Goal: Transaction & Acquisition: Book appointment/travel/reservation

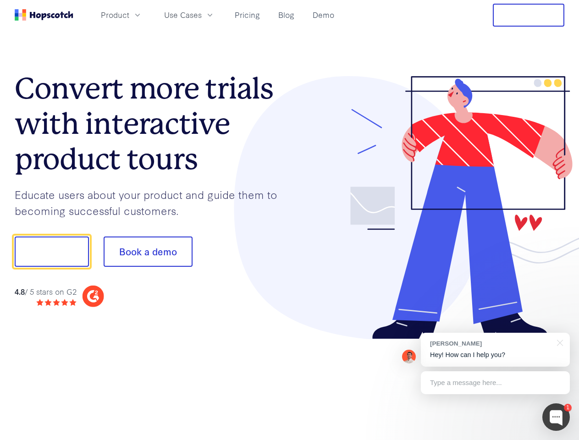
click at [290, 220] on div at bounding box center [427, 208] width 275 height 264
click at [129, 15] on span "Product" at bounding box center [115, 14] width 28 height 11
click at [202, 15] on span "Use Cases" at bounding box center [183, 14] width 38 height 11
click at [528, 15] on button "Free Trial" at bounding box center [529, 15] width 72 height 23
click at [51, 252] on button "Show me!" at bounding box center [52, 252] width 74 height 30
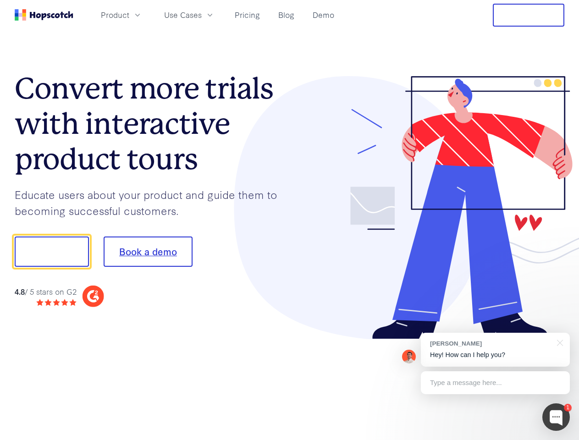
click at [148, 252] on button "Book a demo" at bounding box center [148, 252] width 89 height 30
click at [556, 417] on div at bounding box center [556, 417] width 28 height 28
click at [495, 350] on div "[PERSON_NAME] Hey! How can I help you?" at bounding box center [495, 350] width 149 height 34
click at [558, 342] on div at bounding box center [484, 311] width 172 height 183
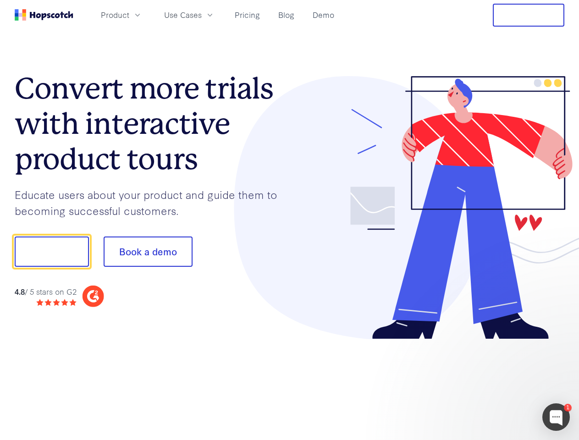
click at [495, 383] on div at bounding box center [484, 311] width 172 height 183
